Goal: Task Accomplishment & Management: Manage account settings

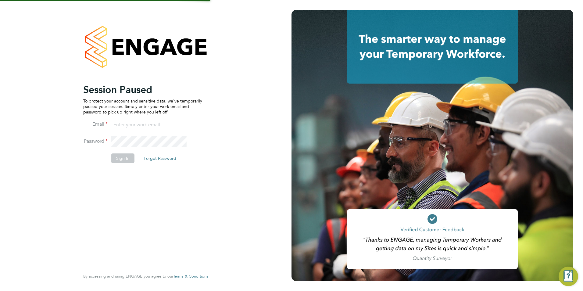
type input "[PERSON_NAME][EMAIL_ADDRESS][DOMAIN_NAME]"
click at [129, 157] on button "Sign In" at bounding box center [122, 158] width 23 height 10
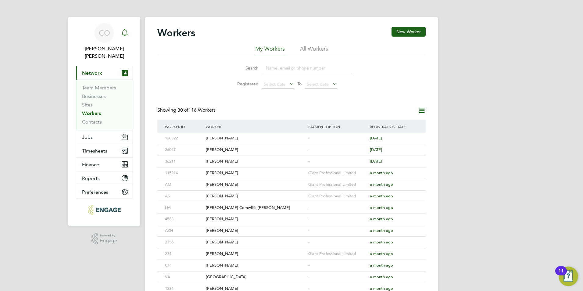
click at [123, 32] on icon "Main navigation" at bounding box center [124, 32] width 7 height 7
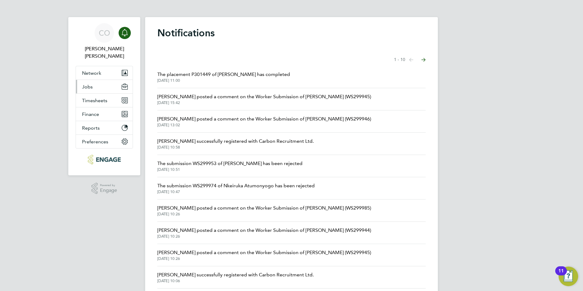
click at [80, 80] on button "Jobs" at bounding box center [104, 86] width 57 height 13
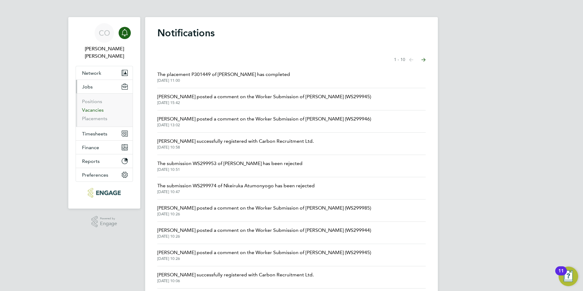
click at [92, 107] on link "Vacancies" at bounding box center [93, 110] width 22 height 6
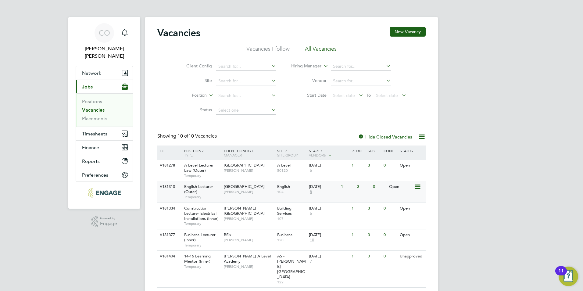
click at [214, 190] on div "English Lecturer (Outer) Temporary" at bounding box center [200, 191] width 43 height 21
click at [177, 187] on div "V181310" at bounding box center [168, 186] width 21 height 11
click at [128, 34] on icon "Main navigation" at bounding box center [124, 32] width 7 height 7
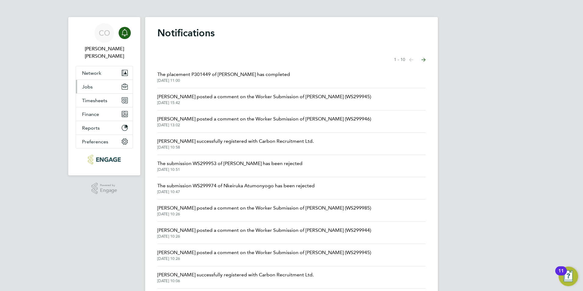
click at [83, 84] on span "Jobs" at bounding box center [87, 87] width 11 height 6
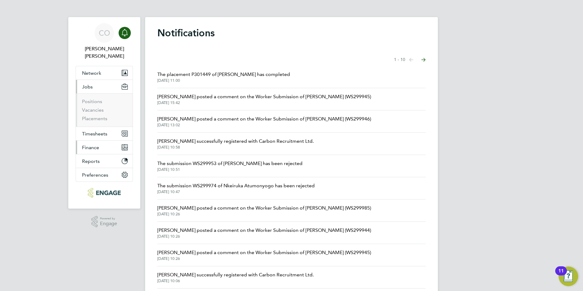
click at [95, 144] on span "Finance" at bounding box center [90, 147] width 17 height 6
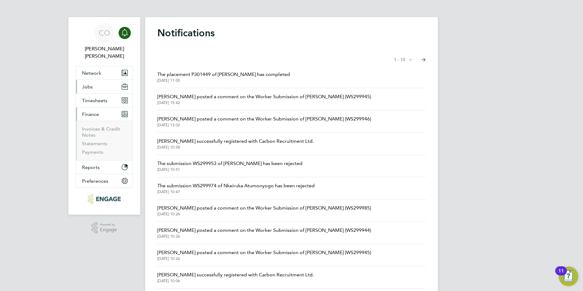
click at [106, 82] on button "Jobs" at bounding box center [104, 86] width 57 height 13
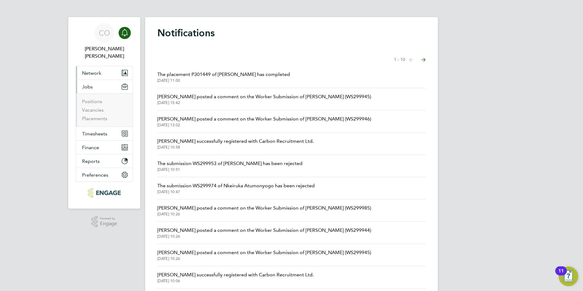
click at [94, 70] on span "Network" at bounding box center [91, 73] width 19 height 6
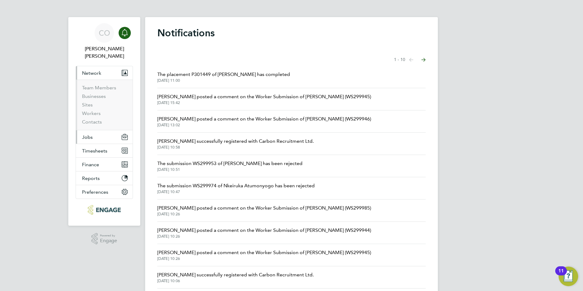
click at [101, 134] on button "Jobs" at bounding box center [104, 136] width 57 height 13
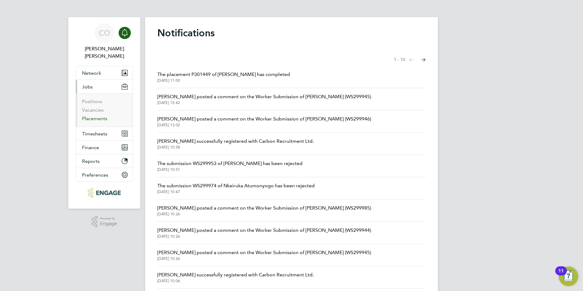
click at [86, 115] on link "Placements" at bounding box center [94, 118] width 25 height 6
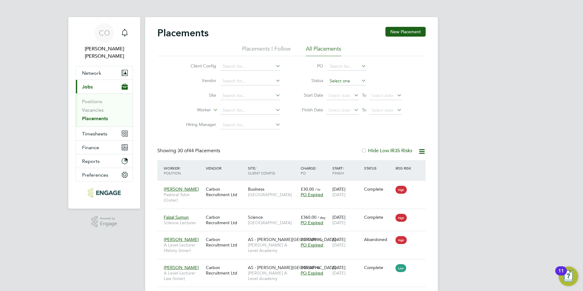
click at [351, 84] on input at bounding box center [346, 81] width 39 height 9
click at [356, 89] on li "Active" at bounding box center [346, 89] width 39 height 8
type input "Active"
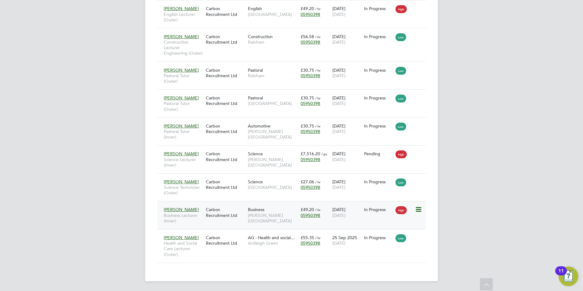
click at [195, 217] on span "Business Lecturer (Inner)" at bounding box center [183, 217] width 39 height 11
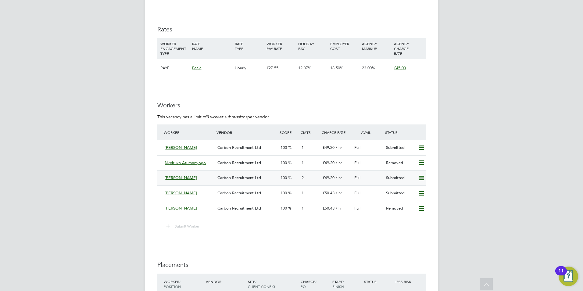
click at [161, 178] on div "Peter Kennedy Carbon Recruitment Ltd 100 2 £49.20 / hr Full Submitted" at bounding box center [291, 177] width 268 height 15
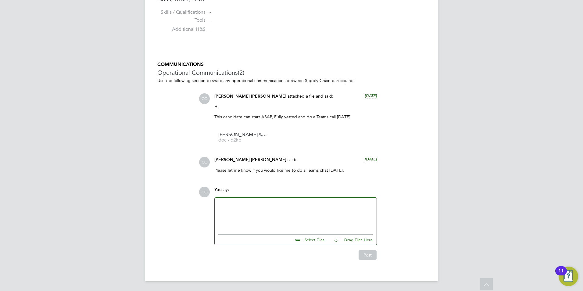
click at [256, 207] on div at bounding box center [295, 214] width 154 height 26
click at [371, 257] on button "Post" at bounding box center [367, 255] width 18 height 10
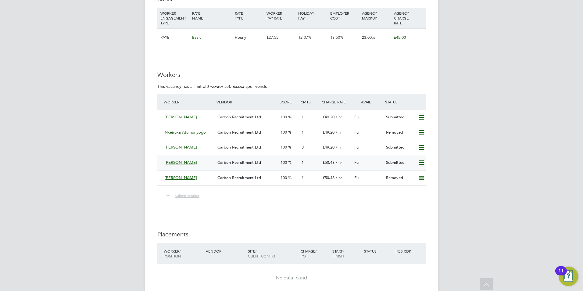
click at [159, 159] on div "Ruzina Ahad Carbon Recruitment Ltd 100 1 £50.43 / hr Full Submitted" at bounding box center [291, 162] width 268 height 15
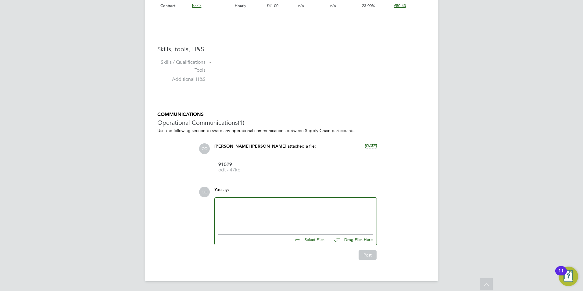
click at [260, 213] on div at bounding box center [295, 214] width 154 height 26
click at [362, 254] on button "Post" at bounding box center [367, 255] width 18 height 10
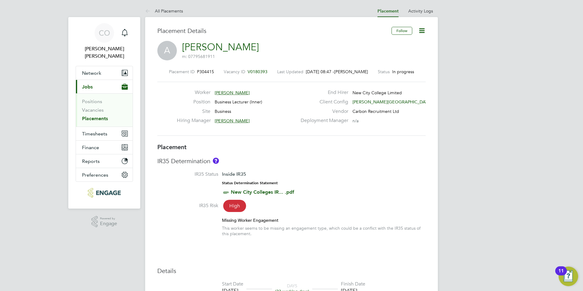
click at [93, 115] on link "Placements" at bounding box center [95, 118] width 26 height 6
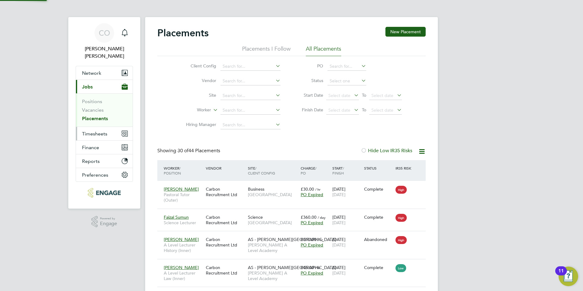
scroll to position [23, 53]
click at [342, 83] on input at bounding box center [346, 81] width 39 height 9
click at [341, 92] on li "Active" at bounding box center [346, 89] width 39 height 8
type input "Active"
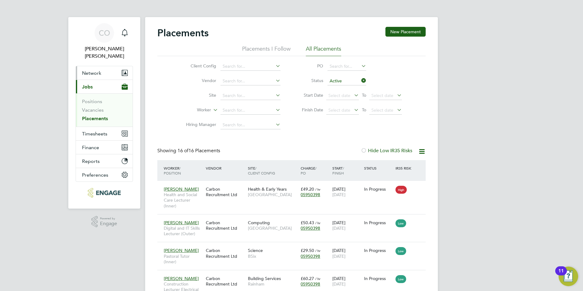
click at [102, 66] on button "Network" at bounding box center [104, 72] width 57 height 13
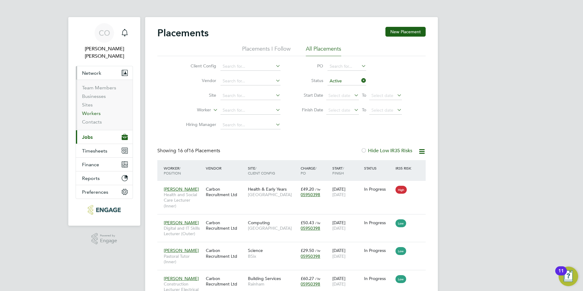
click at [93, 110] on link "Workers" at bounding box center [91, 113] width 19 height 6
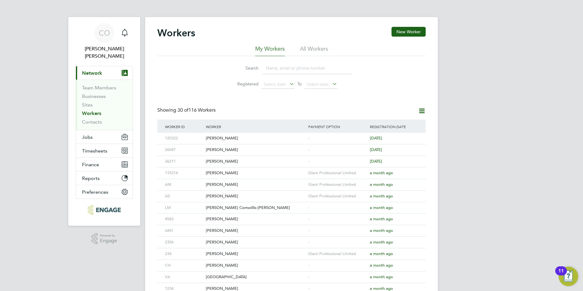
click at [299, 69] on input at bounding box center [307, 68] width 89 height 12
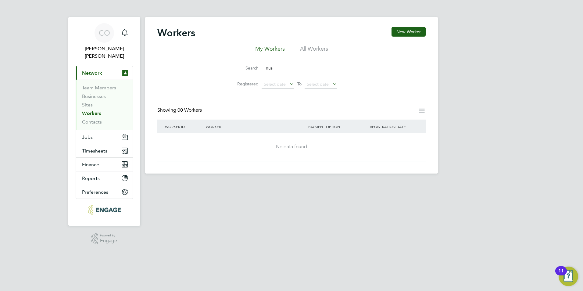
type input "nus"
click at [303, 49] on li "All Workers" at bounding box center [314, 50] width 28 height 11
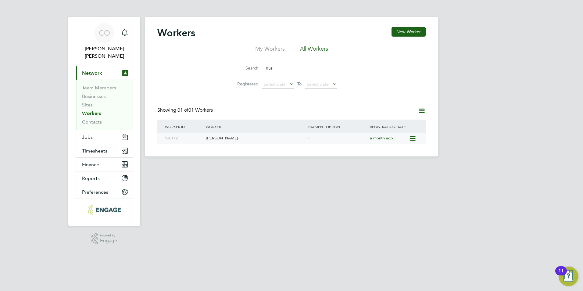
click at [227, 136] on div "[PERSON_NAME]" at bounding box center [255, 138] width 102 height 11
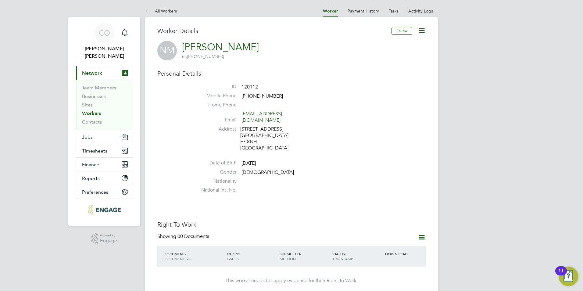
click at [421, 246] on div "DOCUMENT / DOCUMENT NO. EXPIRY / ISSUED SUBMITTED / METHOD STATUS / TIMESTAMP D…" at bounding box center [291, 256] width 268 height 21
click at [418, 233] on icon at bounding box center [422, 237] width 8 height 8
click at [368, 246] on li "Add Right To Work Document" at bounding box center [387, 245] width 73 height 9
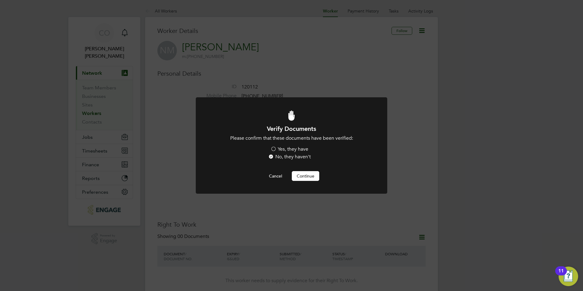
drag, startPoint x: 293, startPoint y: 144, endPoint x: 292, endPoint y: 151, distance: 7.3
click at [293, 144] on li "Please confirm that these documents have been verified: Yes, they have No, they…" at bounding box center [291, 148] width 158 height 26
click at [292, 152] on label "Yes, they have" at bounding box center [289, 149] width 38 height 6
click at [0, 0] on input "Yes, they have" at bounding box center [0, 0] width 0 height 0
click at [300, 176] on button "Continue" at bounding box center [305, 176] width 27 height 10
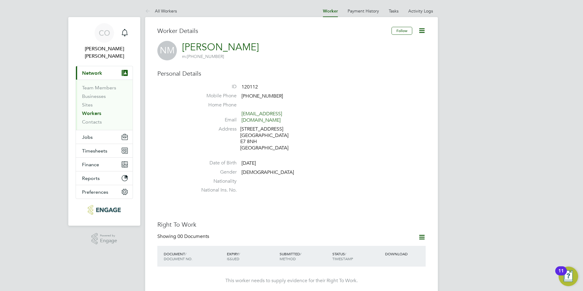
click at [98, 110] on link "Workers" at bounding box center [91, 113] width 19 height 6
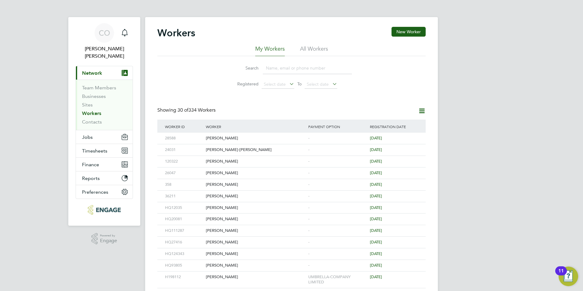
click at [303, 65] on input at bounding box center [307, 68] width 89 height 12
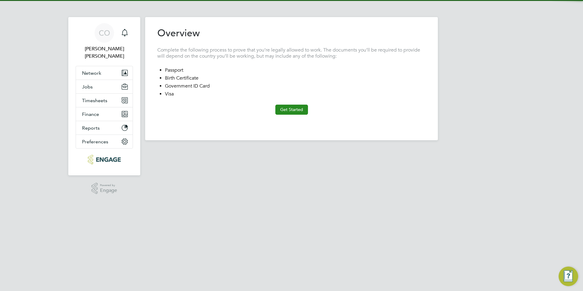
click at [295, 109] on button "Get Started" at bounding box center [291, 110] width 33 height 10
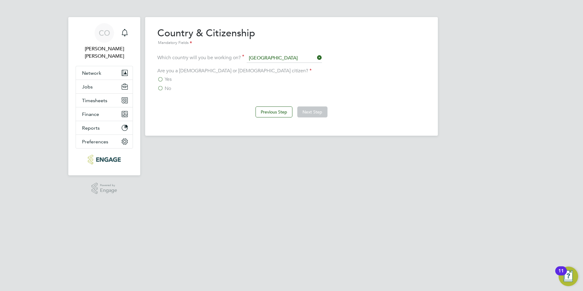
click at [170, 81] on span "Yes" at bounding box center [168, 79] width 7 height 6
click at [0, 0] on input "Yes" at bounding box center [0, 0] width 0 height 0
click at [304, 114] on button "Next Step" at bounding box center [312, 111] width 30 height 11
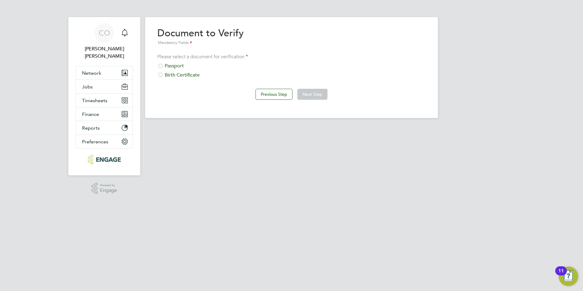
click at [191, 65] on div "Passport" at bounding box center [291, 66] width 268 height 6
click at [309, 94] on button "Next Step" at bounding box center [312, 94] width 30 height 11
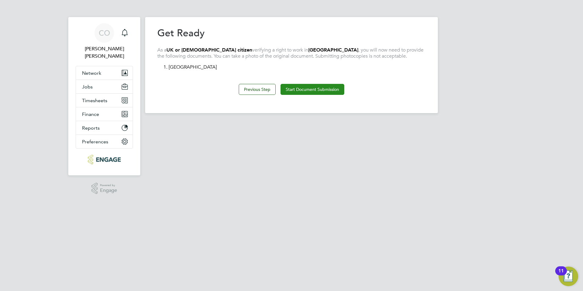
click at [308, 86] on button "Start Document Submission" at bounding box center [312, 89] width 64 height 11
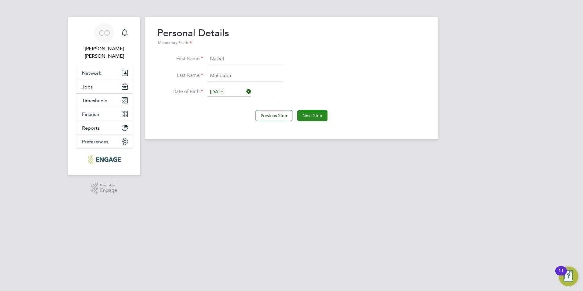
click at [305, 112] on button "Next Step" at bounding box center [312, 115] width 30 height 11
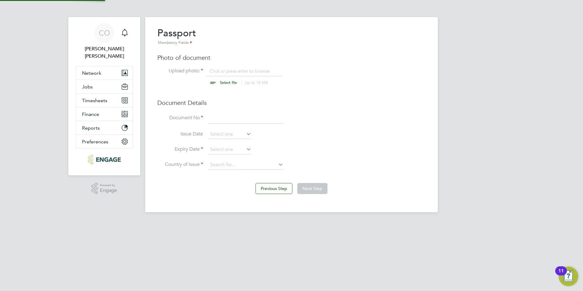
scroll to position [8, 76]
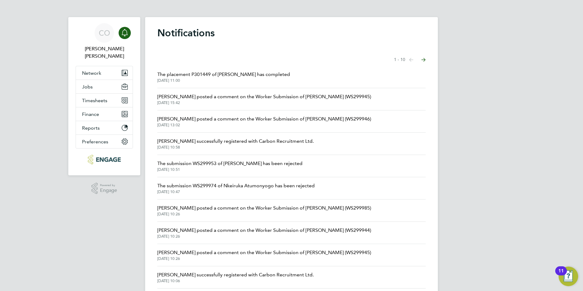
click at [295, 78] on li "The placement P301449 of [PERSON_NAME] has completed [DATE] 11:00" at bounding box center [291, 77] width 268 height 22
click at [282, 75] on span "The placement P301449 of [PERSON_NAME] has completed" at bounding box center [223, 74] width 133 height 7
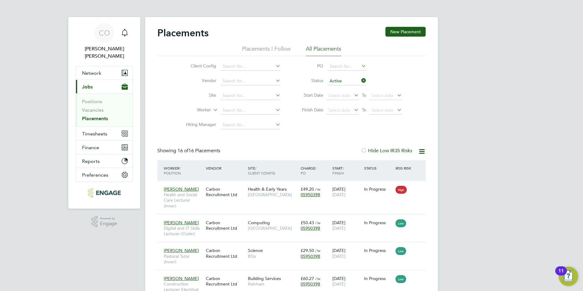
drag, startPoint x: 481, startPoint y: 181, endPoint x: 424, endPoint y: 161, distance: 60.0
click at [125, 37] on div "Main navigation" at bounding box center [125, 33] width 12 height 12
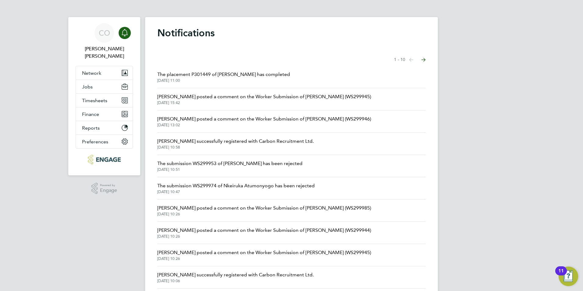
click at [214, 102] on span "[DATE] 15:42" at bounding box center [264, 102] width 214 height 5
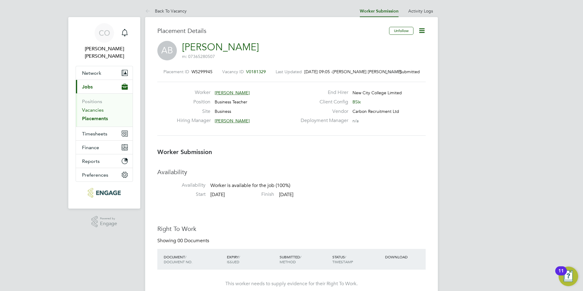
click at [86, 107] on link "Vacancies" at bounding box center [93, 110] width 22 height 6
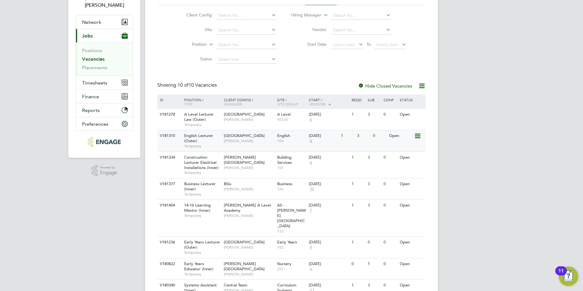
scroll to position [61, 0]
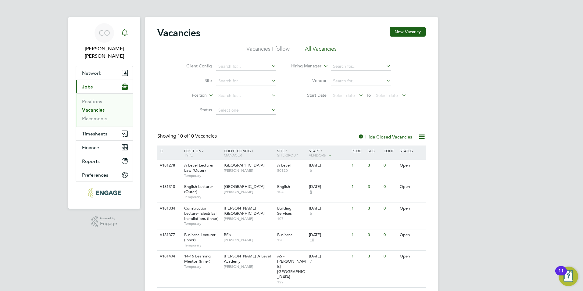
click at [120, 33] on div "Main navigation" at bounding box center [125, 33] width 12 height 12
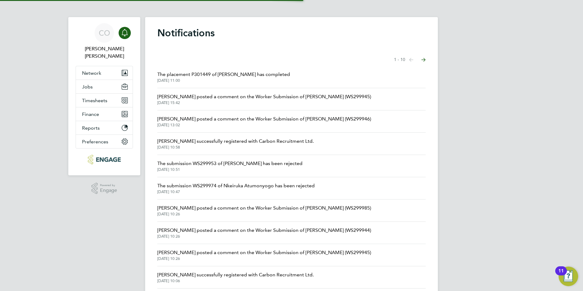
click at [223, 105] on span "[DATE] 15:42" at bounding box center [264, 102] width 214 height 5
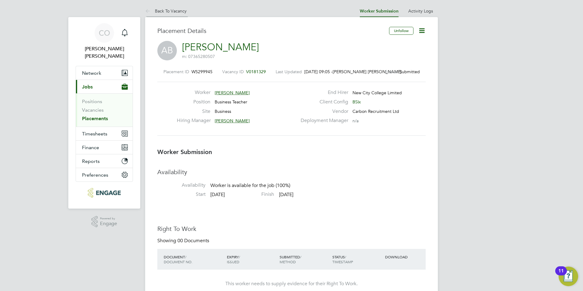
click at [150, 13] on icon at bounding box center [149, 12] width 8 height 8
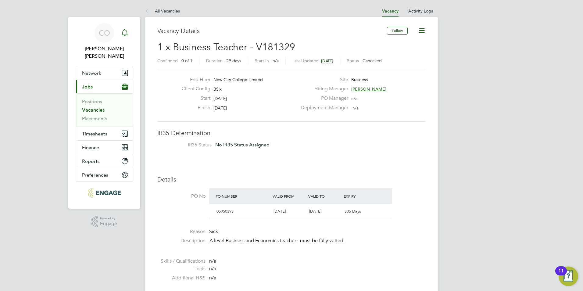
click at [128, 35] on div "Main navigation" at bounding box center [125, 33] width 12 height 12
